Goal: Information Seeking & Learning: Learn about a topic

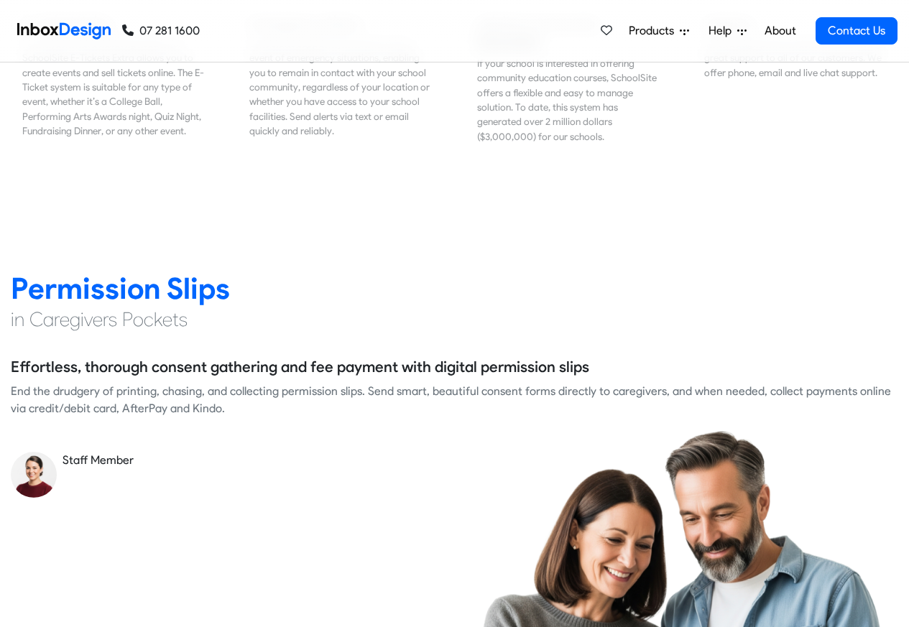
scroll to position [1812, 0]
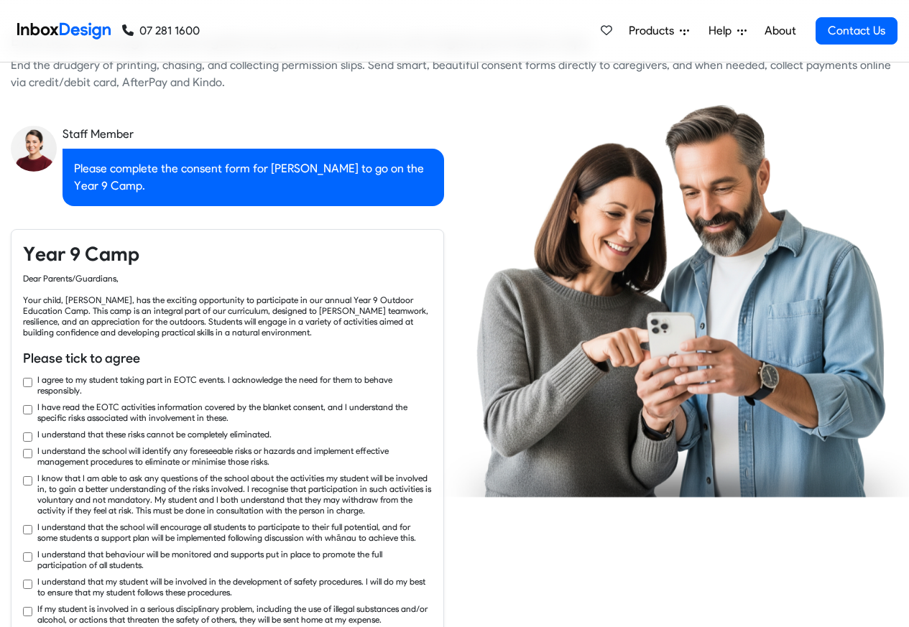
checkbox input "true"
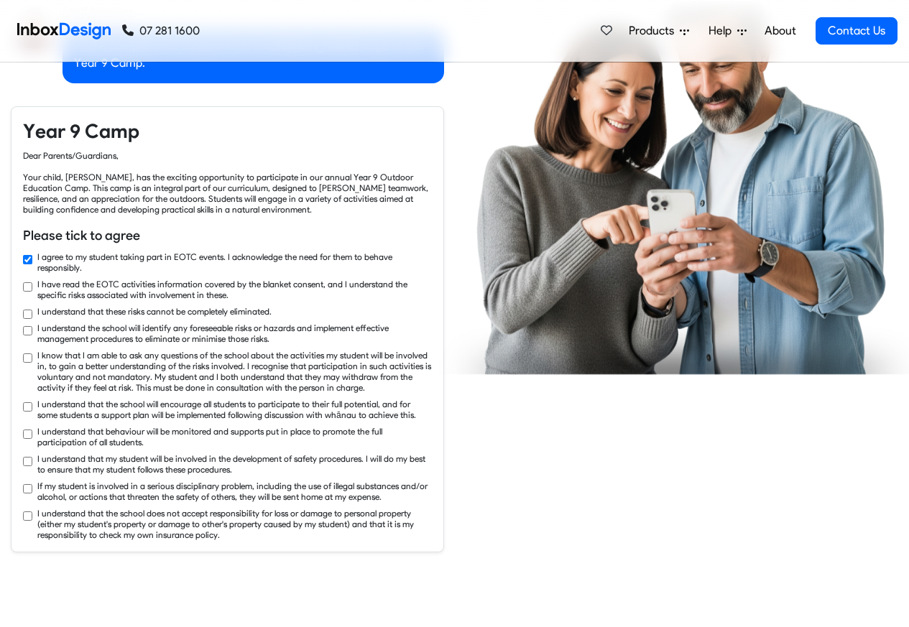
checkbox input "true"
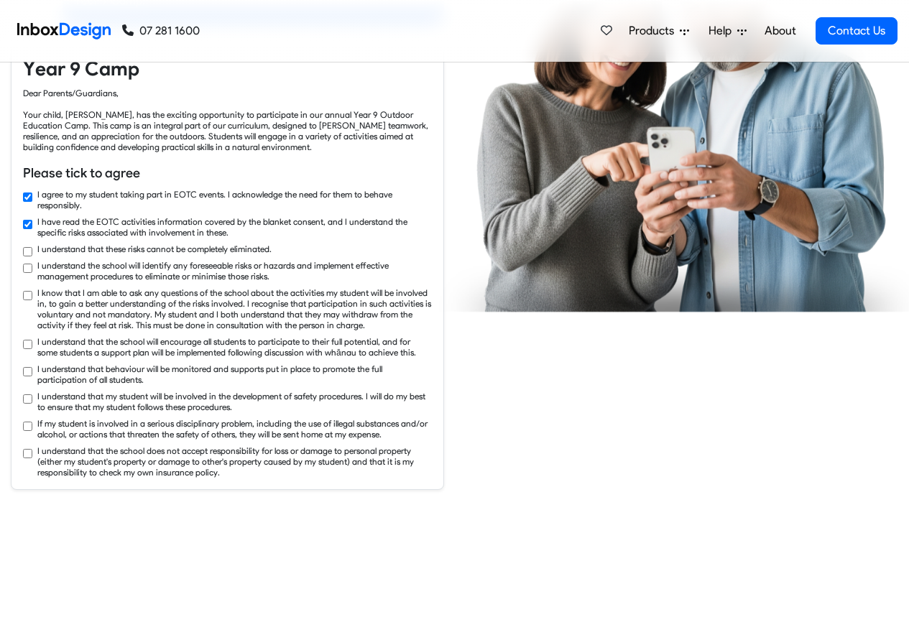
checkbox input "true"
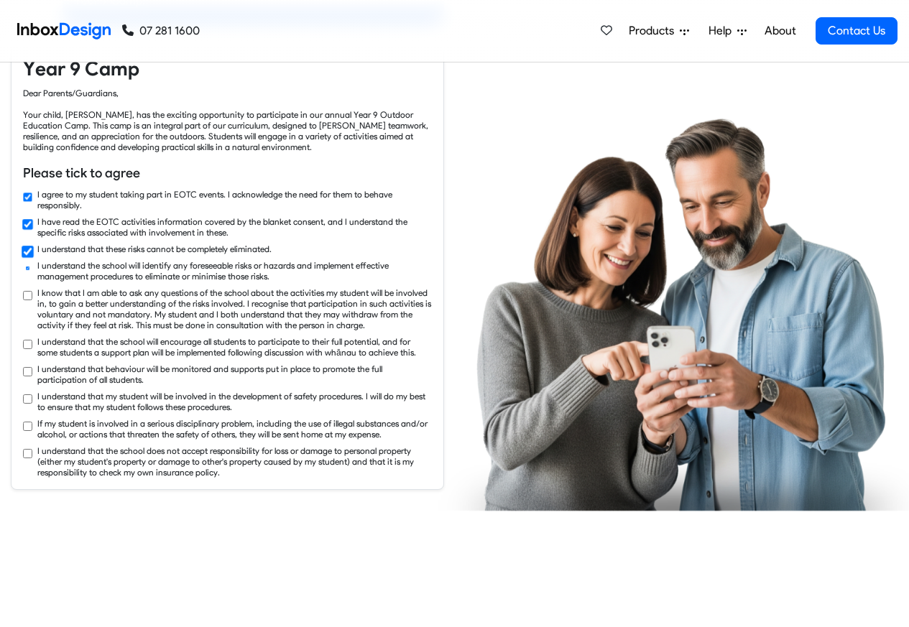
scroll to position [2416, 0]
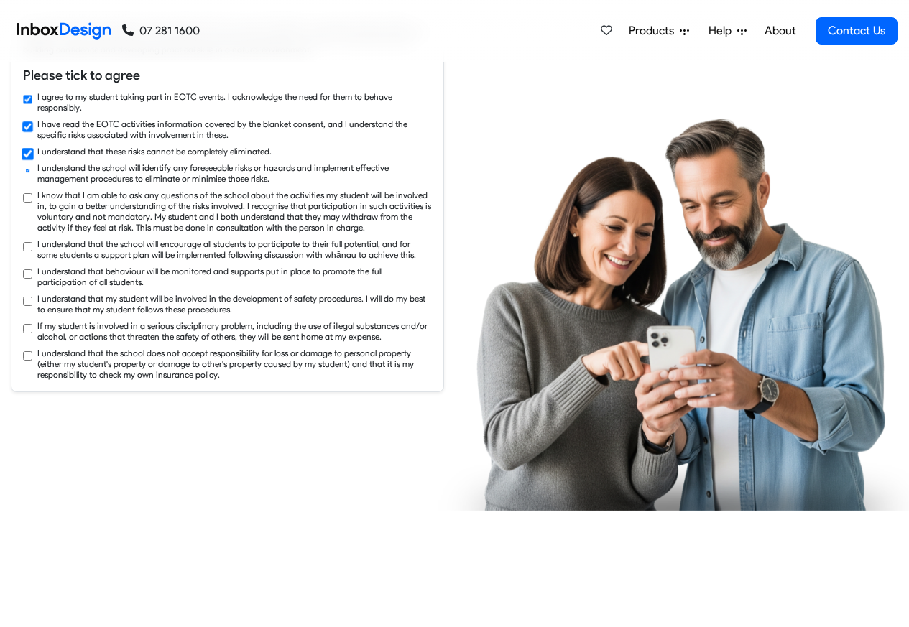
checkbox input "true"
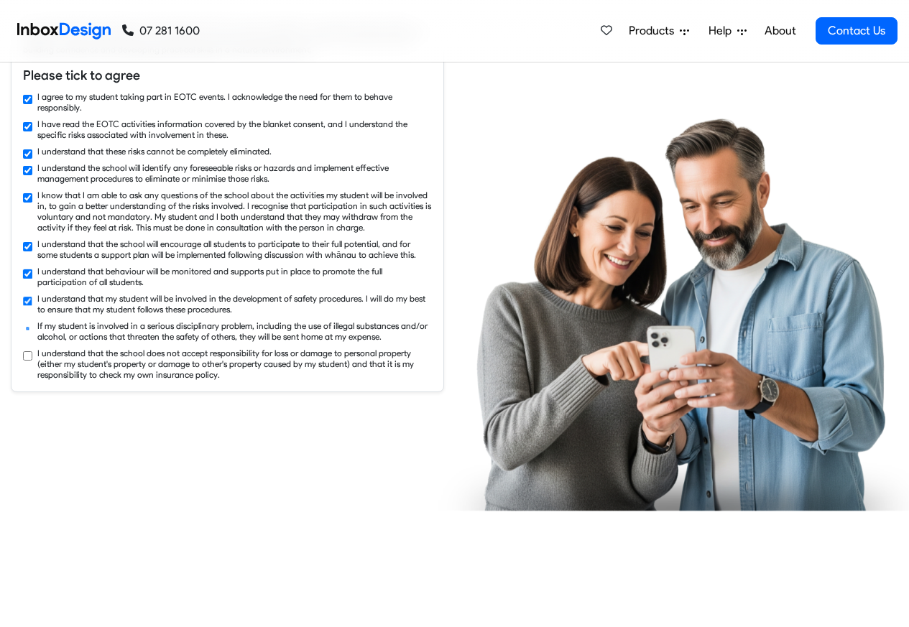
checkbox input "true"
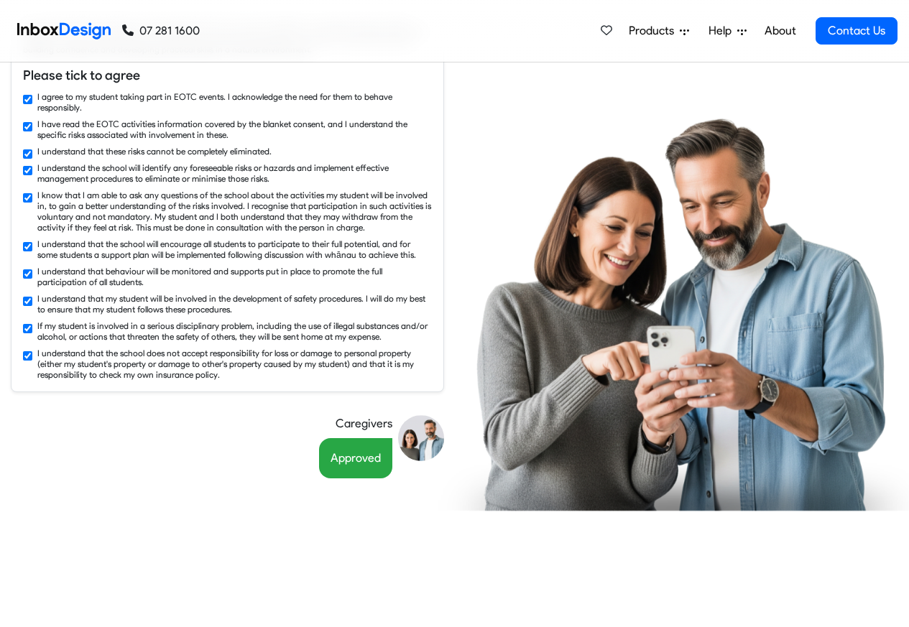
click at [639, 29] on span "Products" at bounding box center [654, 30] width 51 height 17
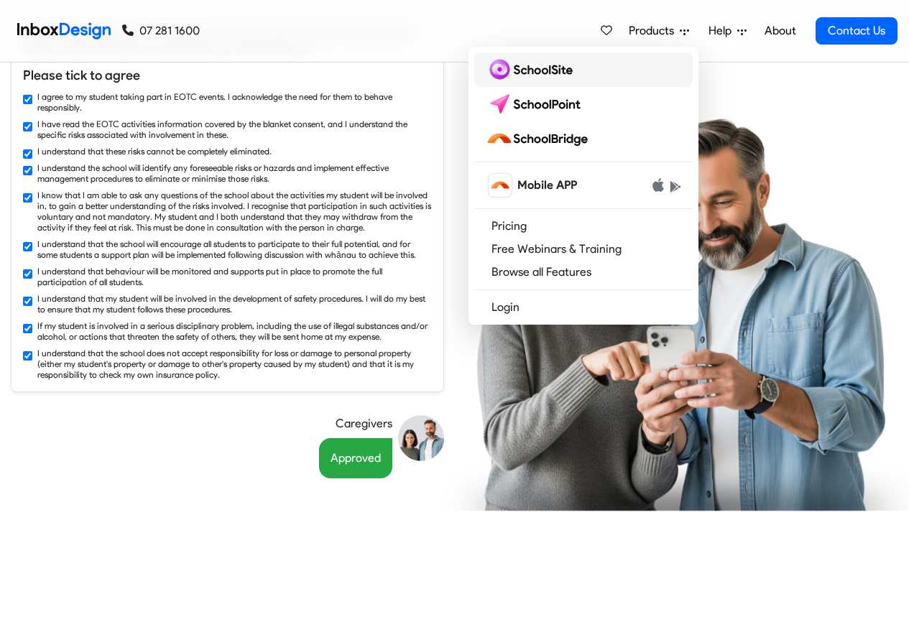
click at [534, 71] on img at bounding box center [532, 69] width 93 height 23
